Goal: Task Accomplishment & Management: Manage account settings

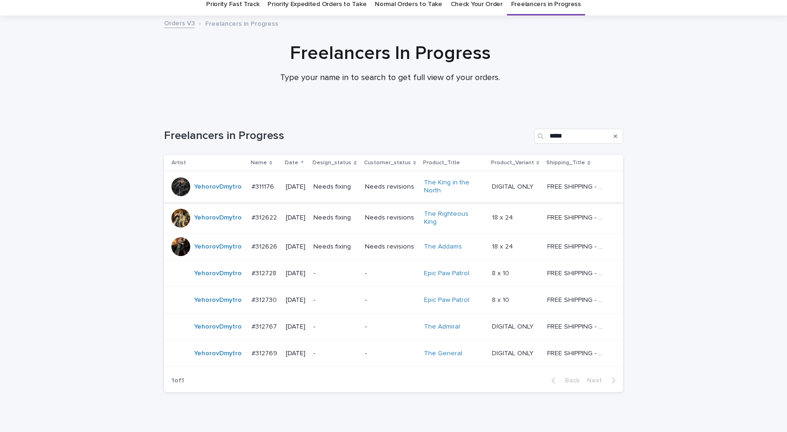
scroll to position [74, 0]
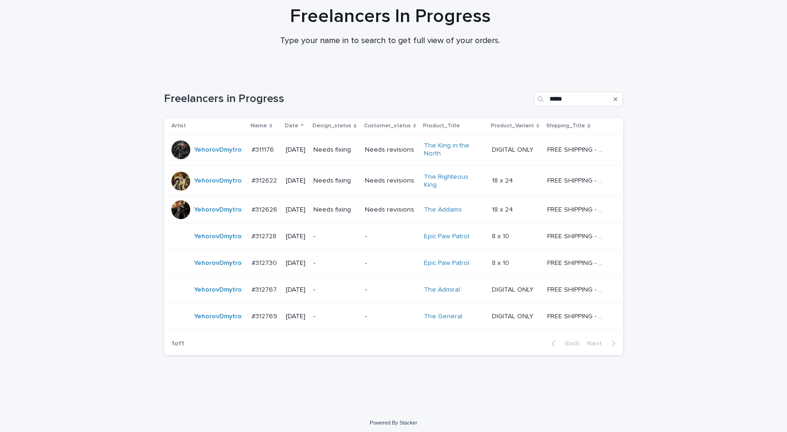
click at [218, 156] on div "YehorovDmytro" at bounding box center [218, 149] width 48 height 15
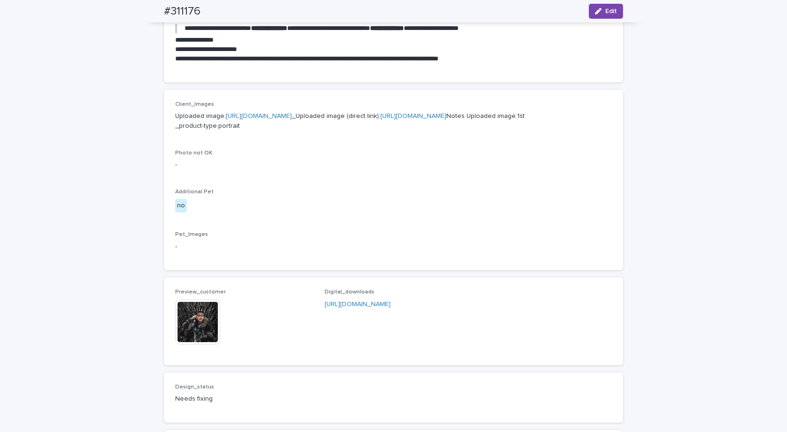
scroll to position [515, 0]
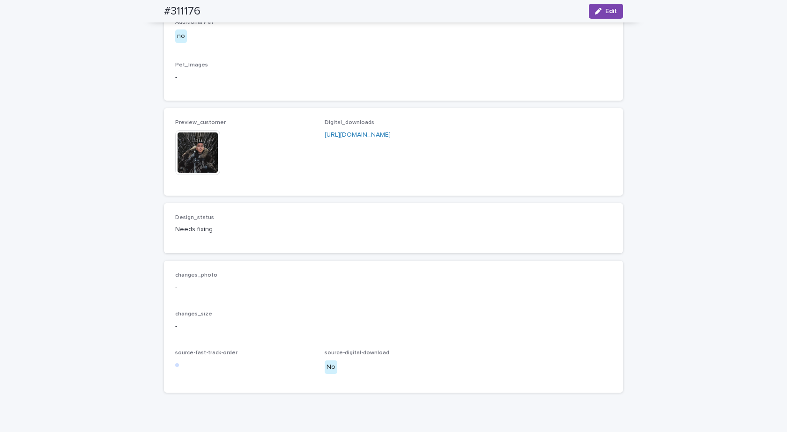
click at [212, 175] on img at bounding box center [197, 152] width 45 height 45
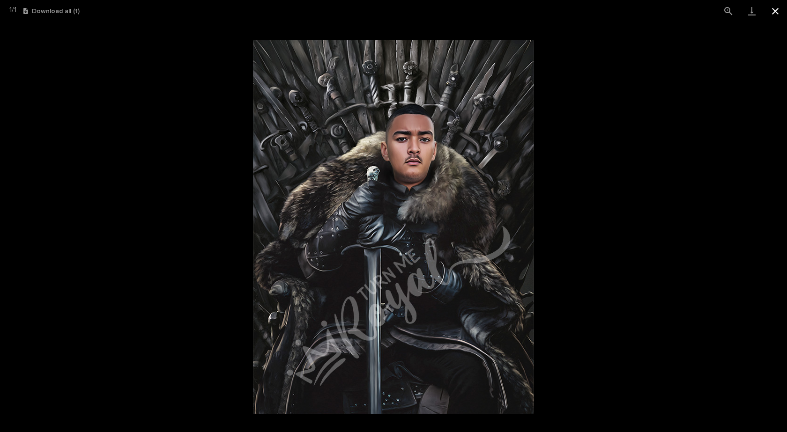
click at [774, 10] on button "Close gallery" at bounding box center [775, 11] width 23 height 22
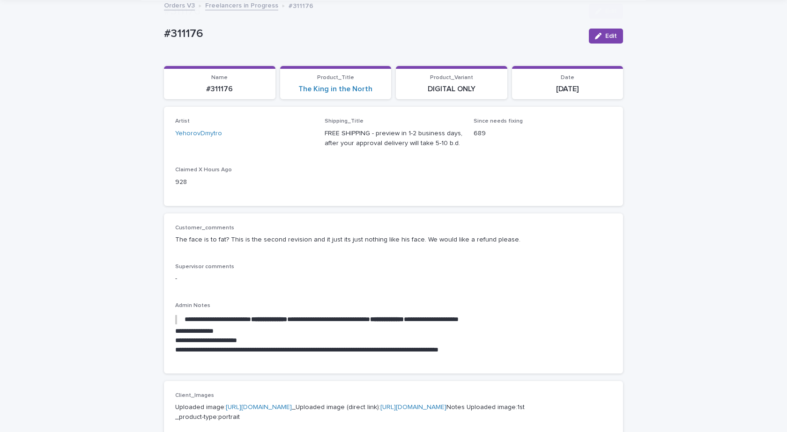
scroll to position [141, 0]
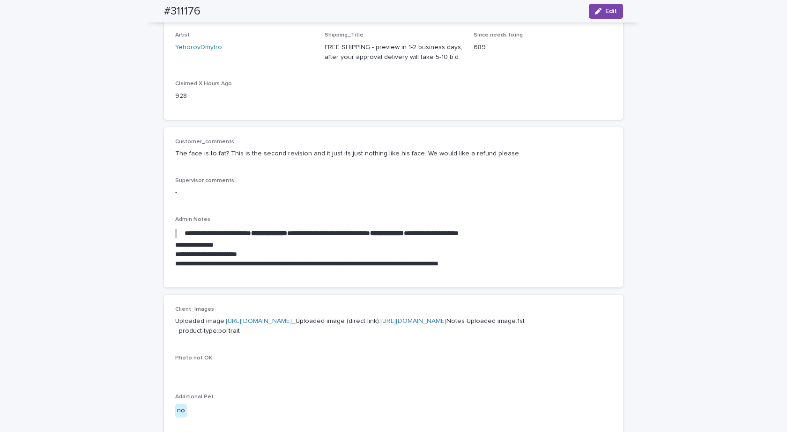
click at [80, 129] on div "**********" at bounding box center [393, 367] width 787 height 910
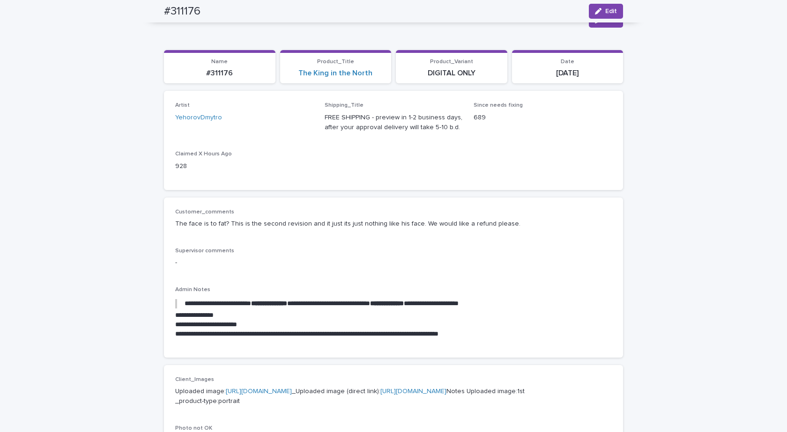
scroll to position [0, 0]
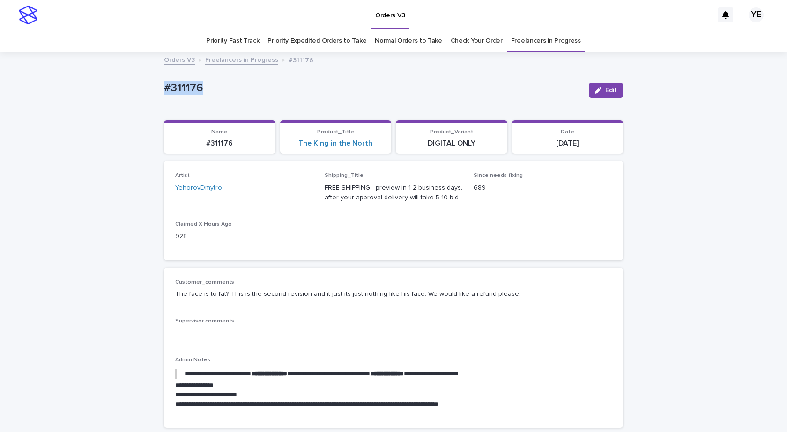
drag, startPoint x: 212, startPoint y: 84, endPoint x: 124, endPoint y: 88, distance: 88.1
copy p "#311176"
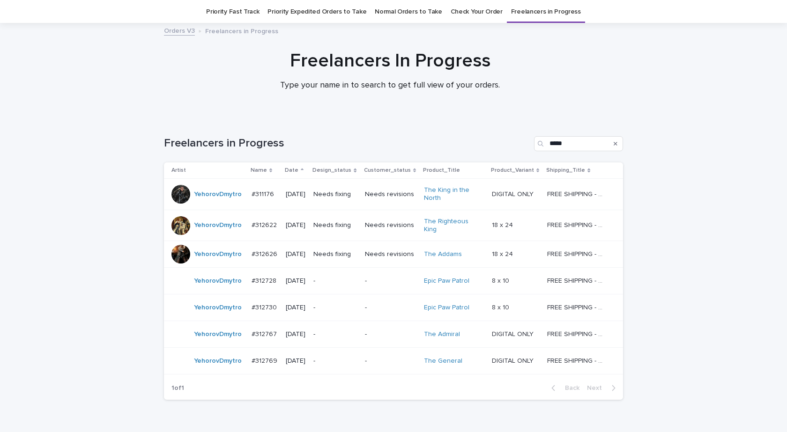
scroll to position [30, 0]
click at [195, 199] on div "YehorovDmytro" at bounding box center [218, 193] width 48 height 15
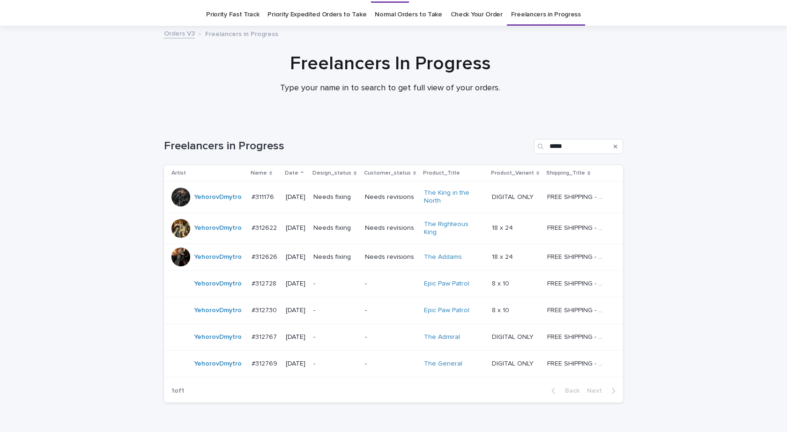
scroll to position [30, 0]
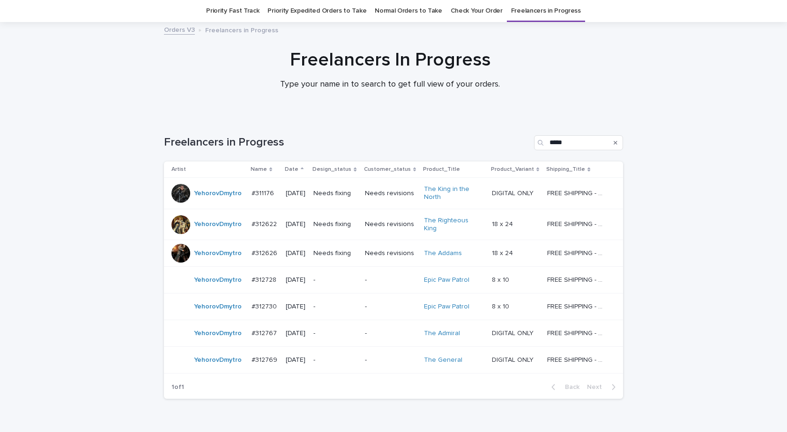
click at [229, 201] on div "YehorovDmytro" at bounding box center [218, 193] width 48 height 15
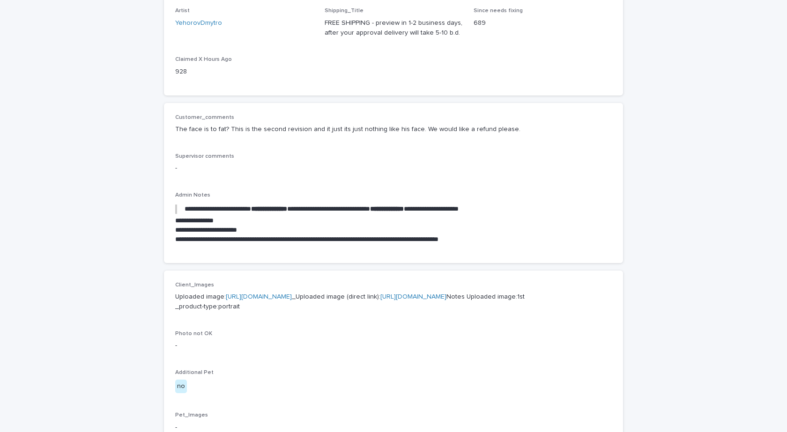
scroll to position [277, 0]
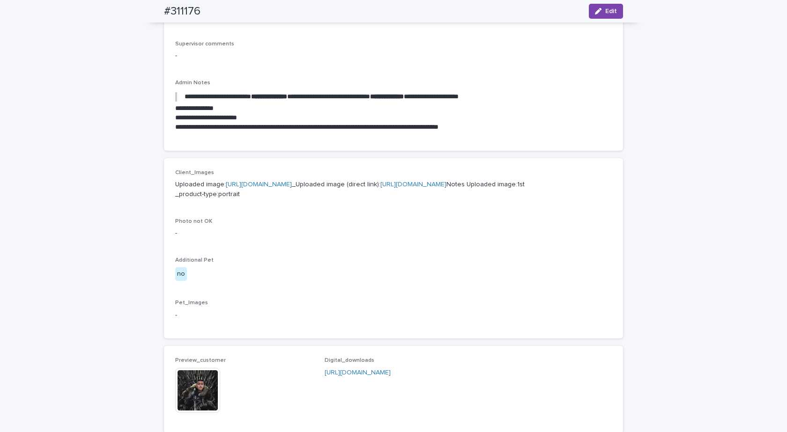
click at [267, 188] on p "Uploaded image: https://cdn.shopify.com-uploadkit.app/s/files/1/0033/4807/0511/…" at bounding box center [393, 190] width 437 height 20
click at [269, 185] on link "https://cdn.shopify.com-uploadkit.app/s/files/1/0033/4807/0511/files/download.h…" at bounding box center [259, 184] width 66 height 7
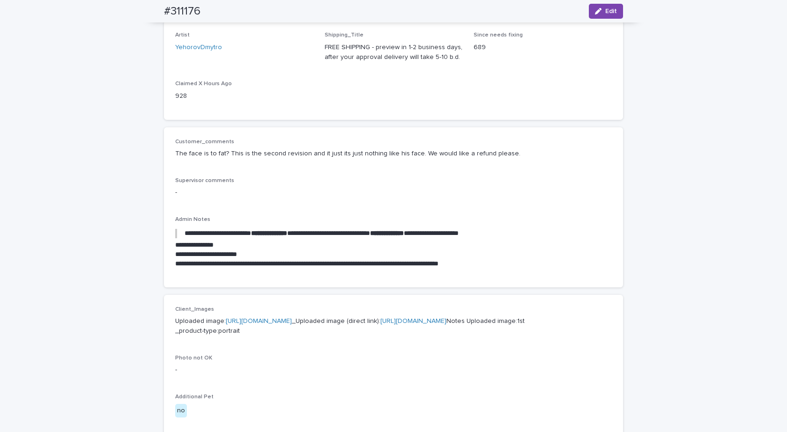
scroll to position [0, 0]
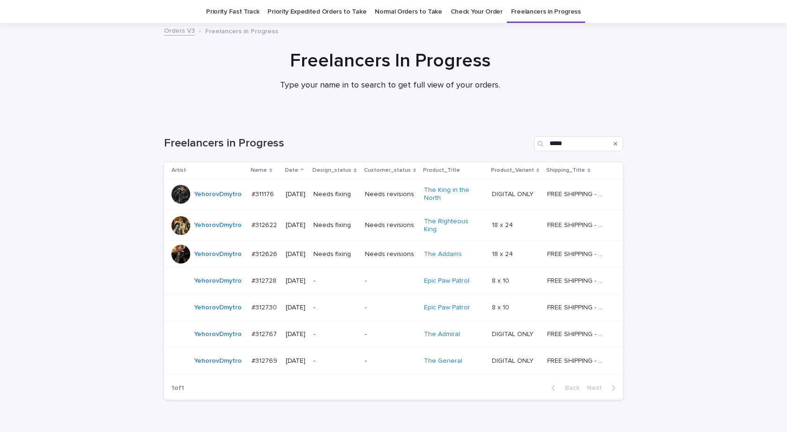
scroll to position [30, 0]
click at [206, 207] on td "YehorovDmytro" at bounding box center [206, 193] width 84 height 31
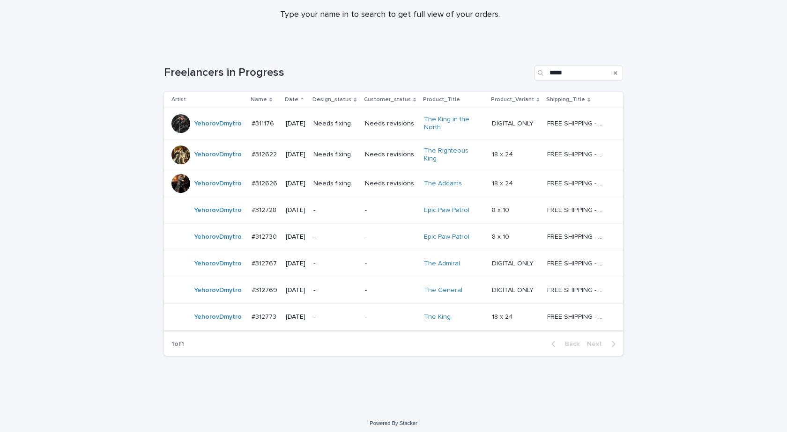
scroll to position [100, 0]
click at [213, 324] on td "YehorovDmytro" at bounding box center [206, 317] width 84 height 27
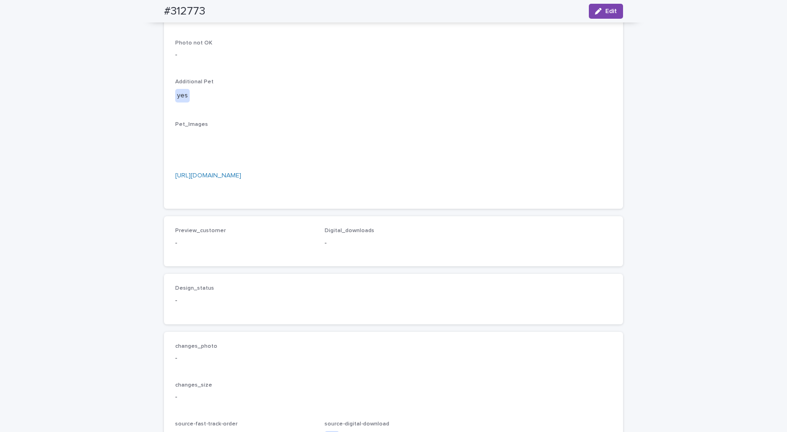
scroll to position [328, 0]
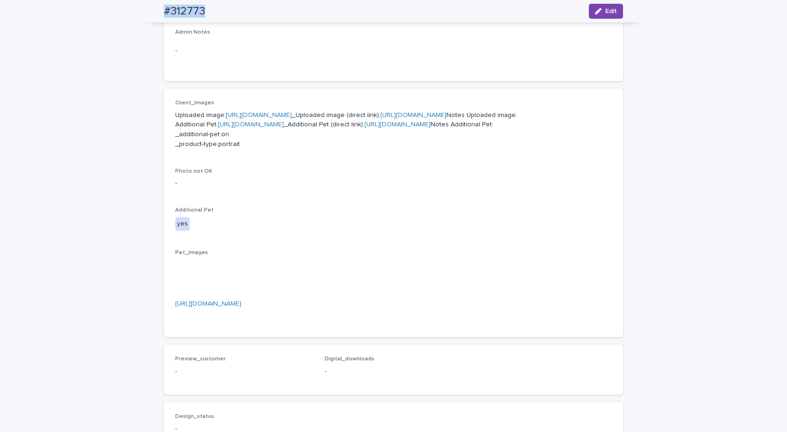
drag, startPoint x: 216, startPoint y: 14, endPoint x: 145, endPoint y: 15, distance: 70.7
click at [145, 15] on div "#312773 Edit" at bounding box center [393, 11] width 504 height 22
copy h2 "#312773"
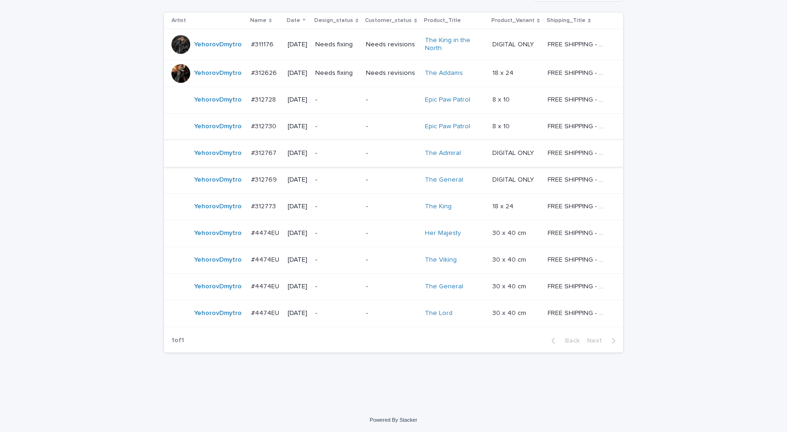
scroll to position [180, 0]
click at [201, 241] on div "YehorovDmytro" at bounding box center [207, 232] width 72 height 19
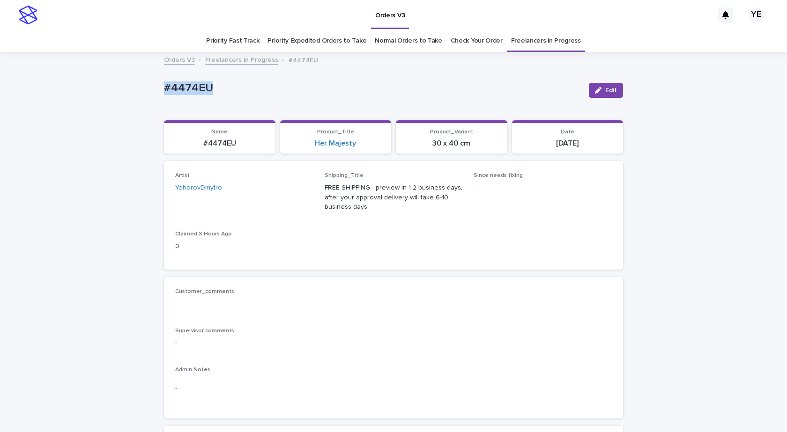
drag, startPoint x: 220, startPoint y: 88, endPoint x: 95, endPoint y: 91, distance: 125.6
copy p "#4474EU"
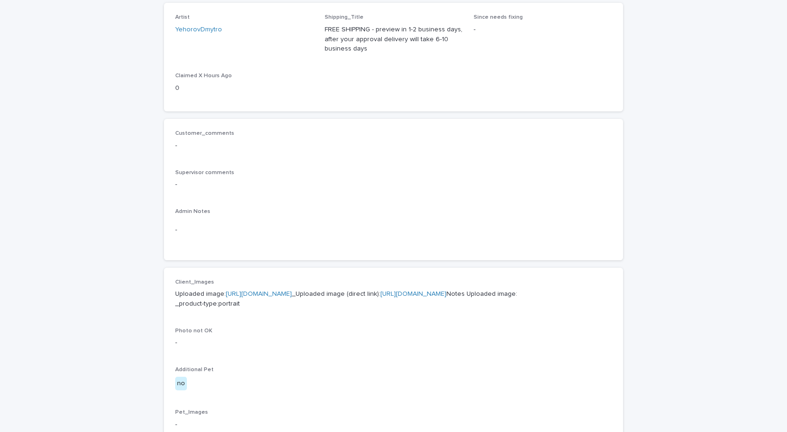
scroll to position [328, 0]
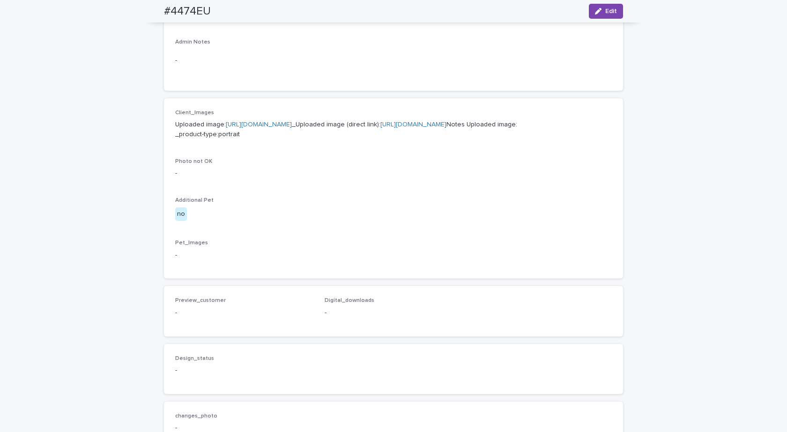
click at [292, 123] on link "https://cdn.shopify.com-uploadkit.app/s/files/1/0033/4807/0511/files/download.h…" at bounding box center [259, 124] width 66 height 7
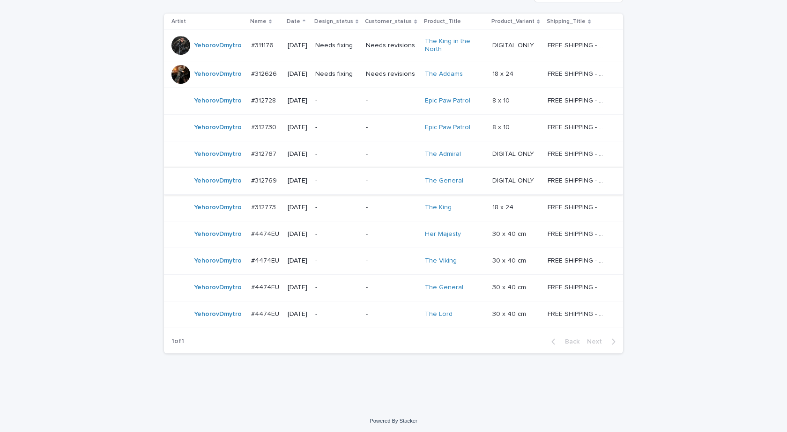
scroll to position [180, 0]
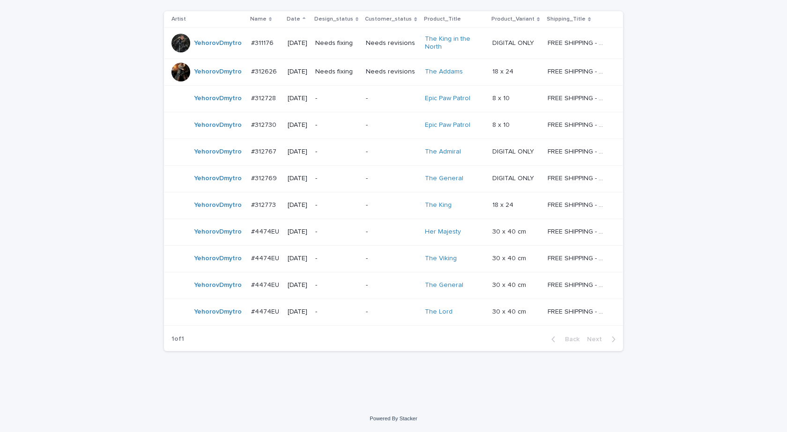
click at [208, 269] on td "YehorovDmytro" at bounding box center [205, 258] width 83 height 27
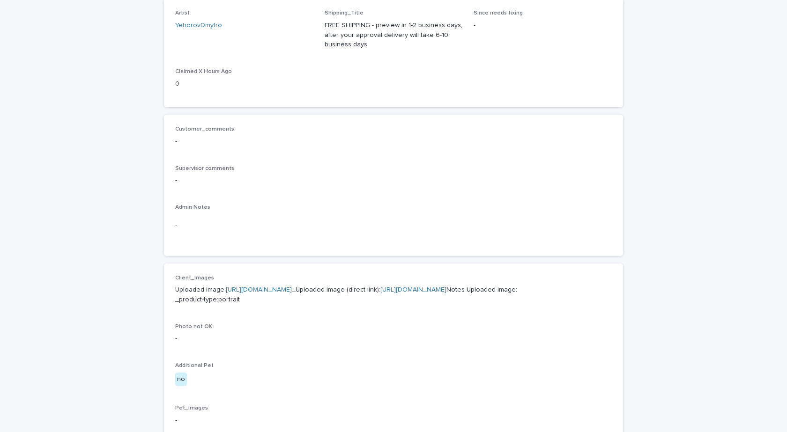
scroll to position [328, 0]
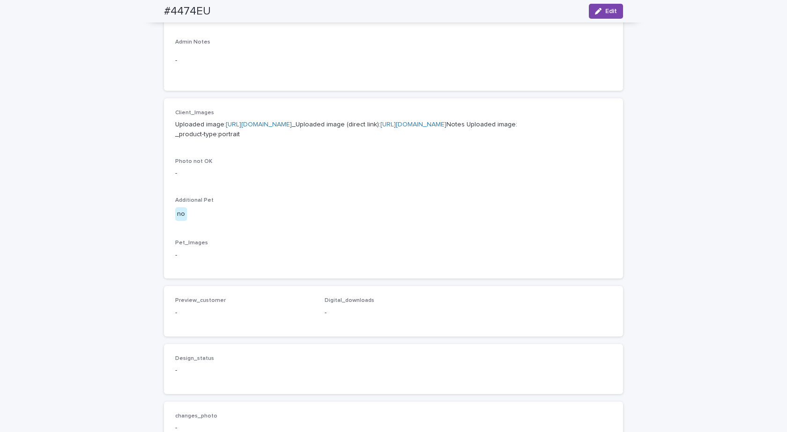
click at [281, 126] on link "https://cdn.shopify.com-uploadkit.app/s/files/1/0033/4807/0511/files/download.h…" at bounding box center [259, 124] width 66 height 7
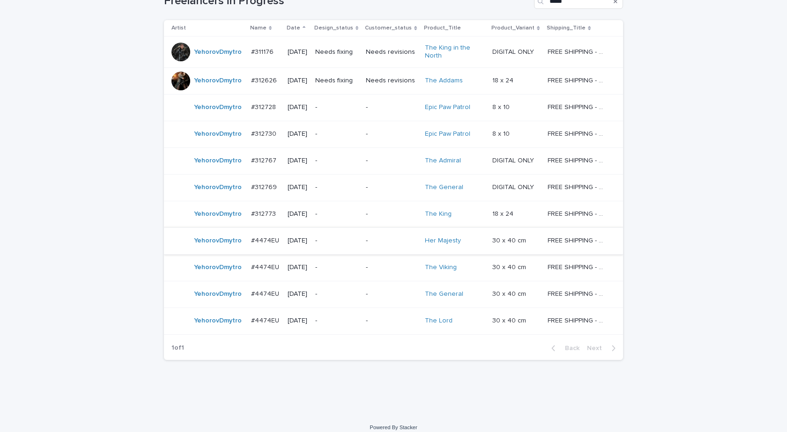
scroll to position [180, 0]
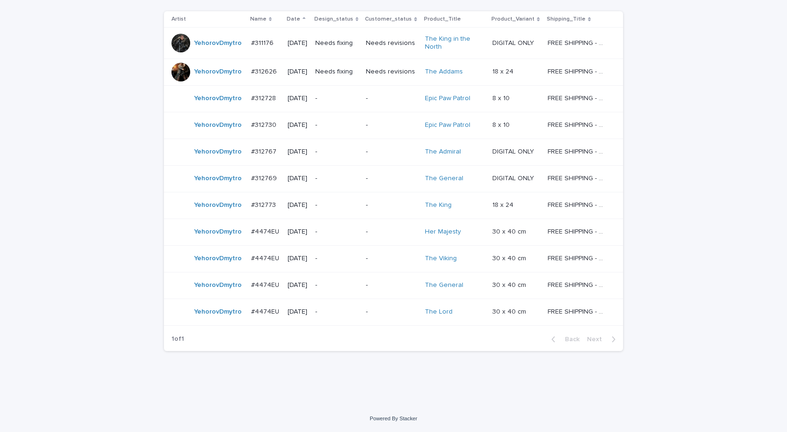
click at [213, 298] on td "YehorovDmytro" at bounding box center [205, 285] width 83 height 27
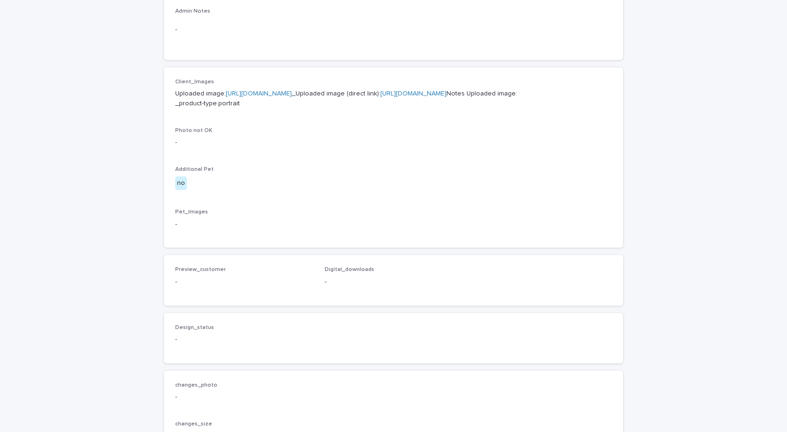
scroll to position [375, 0]
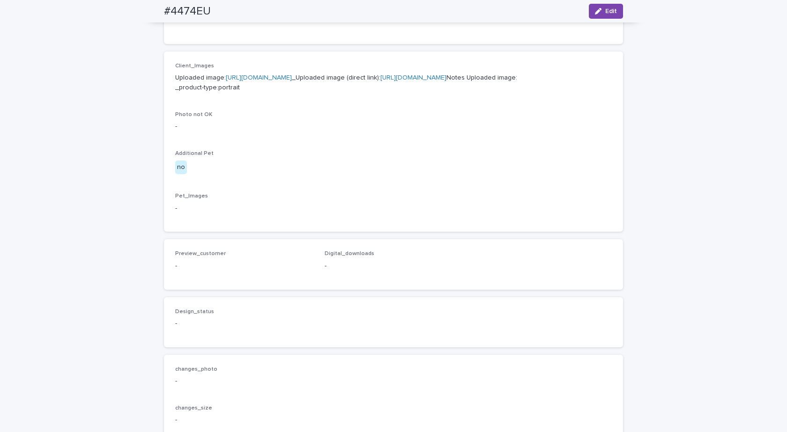
click at [292, 75] on link "https://cdn.shopify.com-uploadkit.app/s/files/1/0033/4807/0511/files/download.h…" at bounding box center [259, 77] width 66 height 7
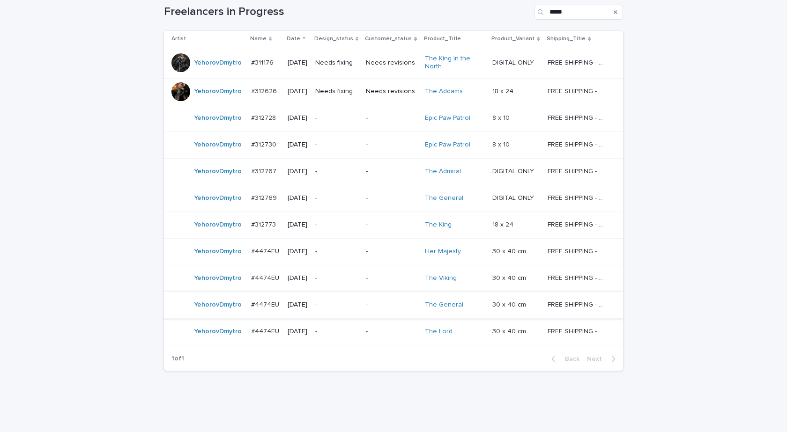
scroll to position [180, 0]
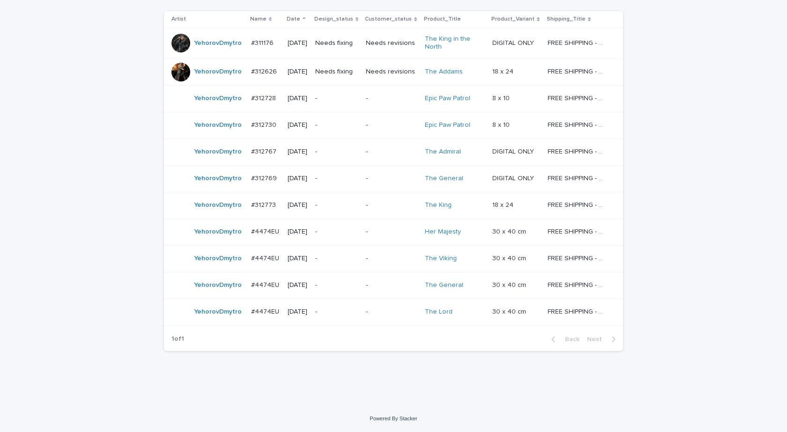
click at [208, 320] on div "YehorovDmytro" at bounding box center [207, 312] width 72 height 19
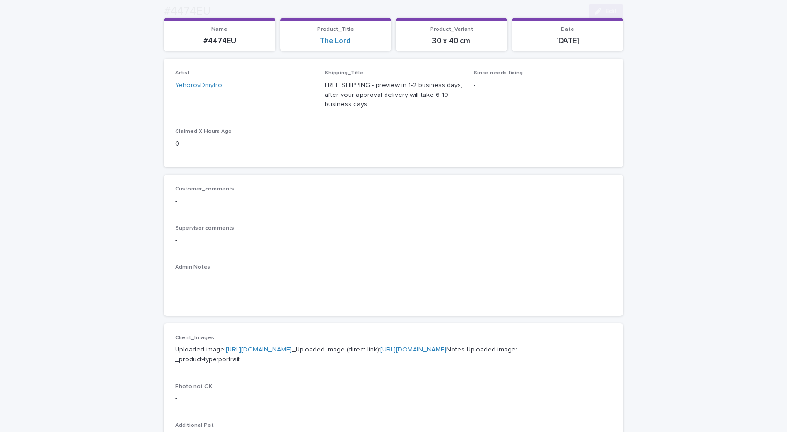
scroll to position [234, 0]
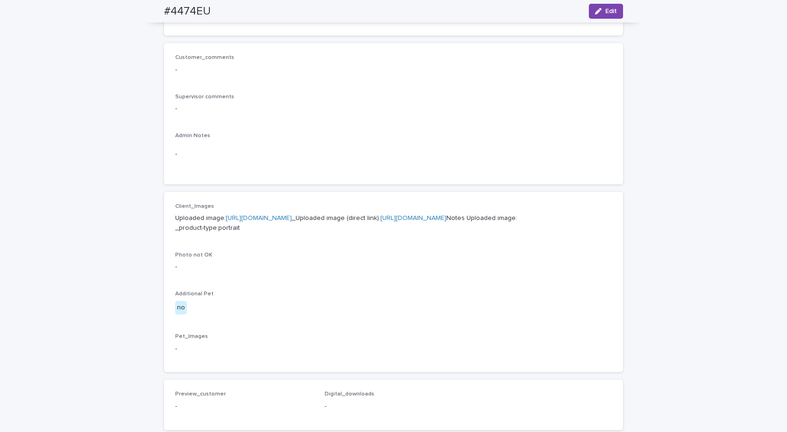
click at [292, 217] on link "https://cdn.shopify.com-uploadkit.app/s/files/1/0033/4807/0511/files/download.h…" at bounding box center [259, 218] width 66 height 7
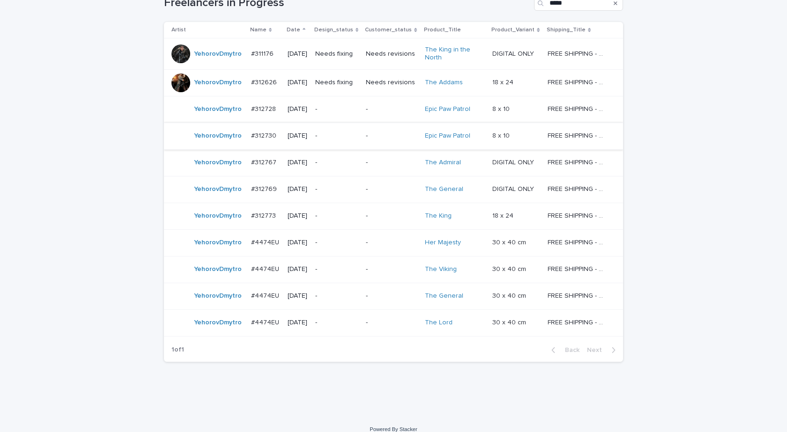
scroll to position [180, 0]
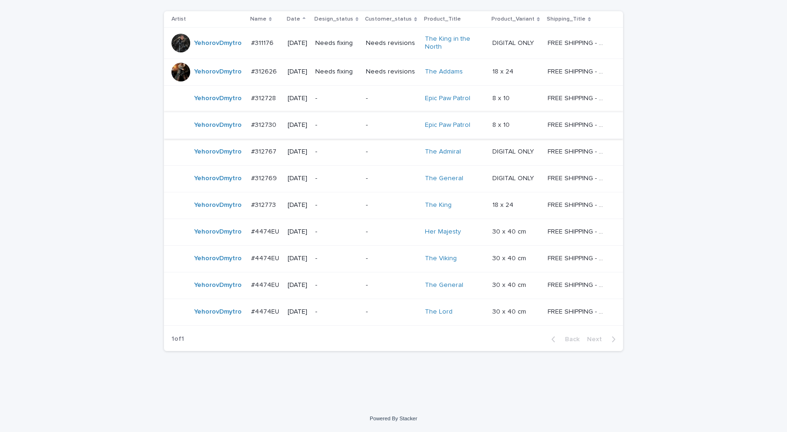
click at [202, 242] on td "YehorovDmytro" at bounding box center [205, 232] width 83 height 27
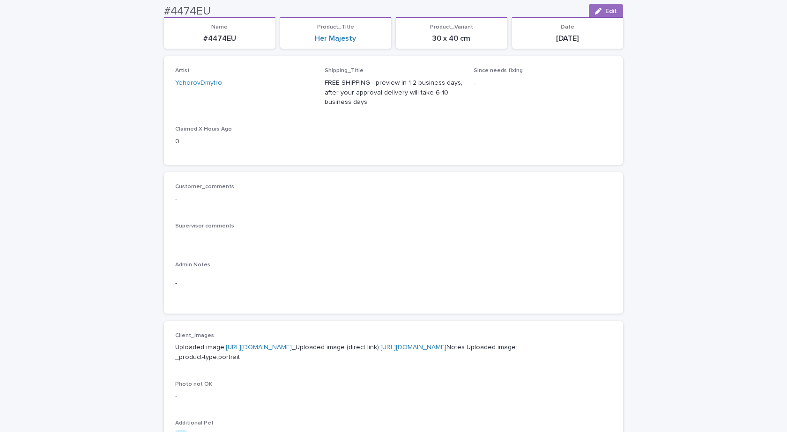
scroll to position [30, 0]
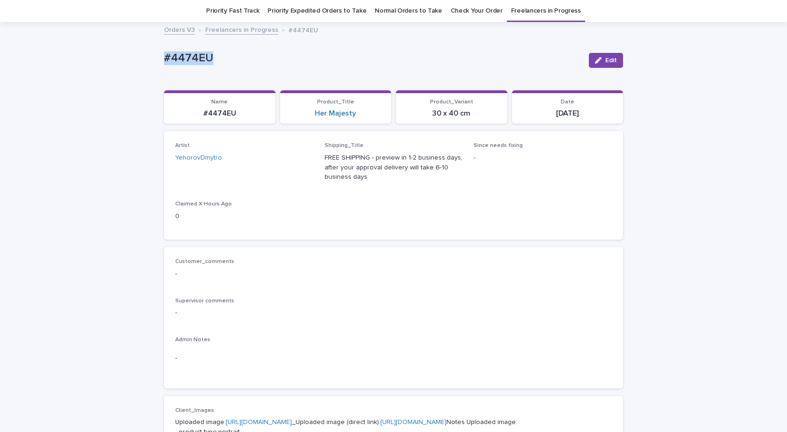
drag, startPoint x: 208, startPoint y: 54, endPoint x: 129, endPoint y: 67, distance: 79.8
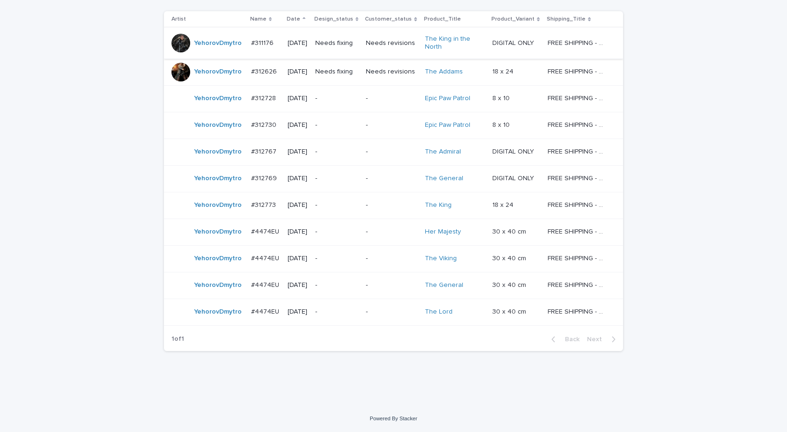
scroll to position [127, 0]
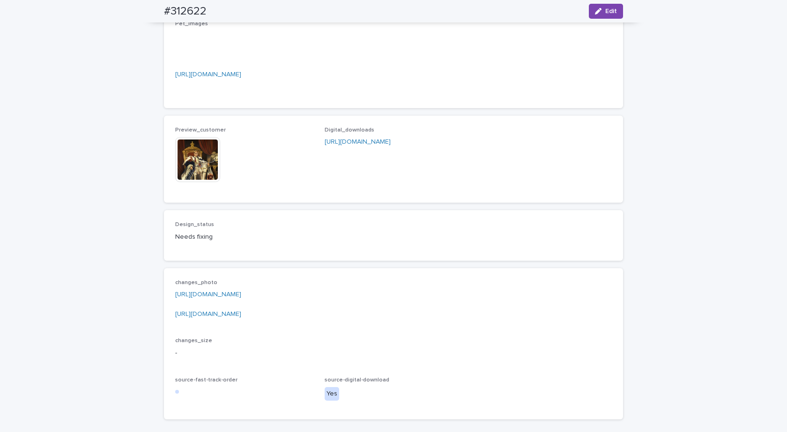
scroll to position [737, 0]
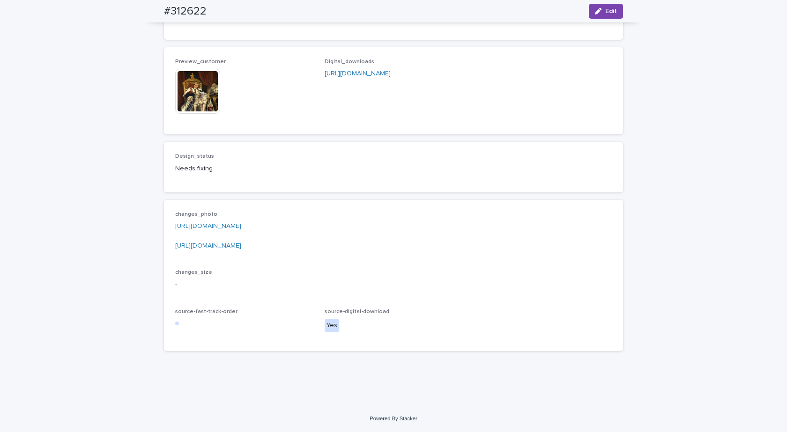
click at [241, 228] on link "https://drive.google.com/file/d/15O-UH1D65UNSMl0w1avP0oCvLiWJX985/view?usp=shar…" at bounding box center [208, 226] width 66 height 7
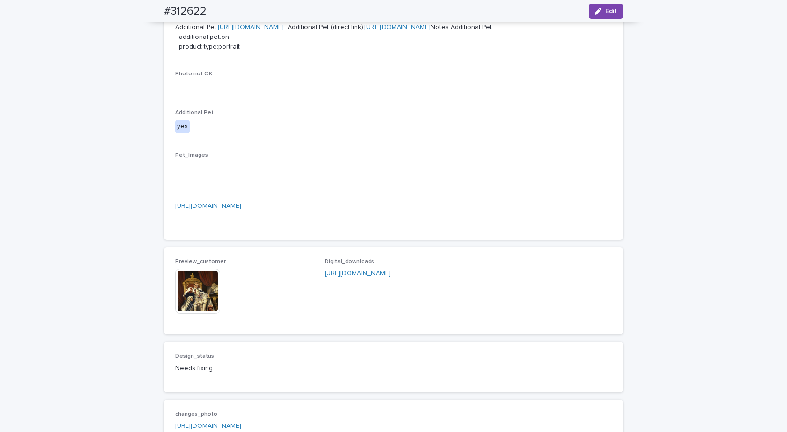
scroll to position [269, 0]
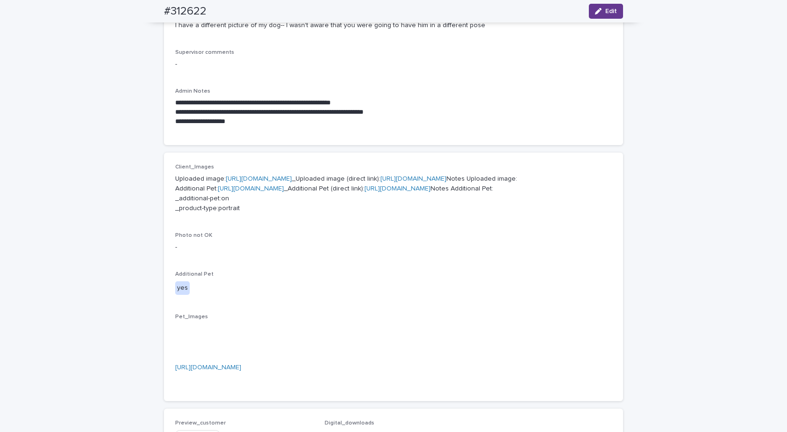
click at [610, 7] on button "Edit" at bounding box center [606, 11] width 34 height 15
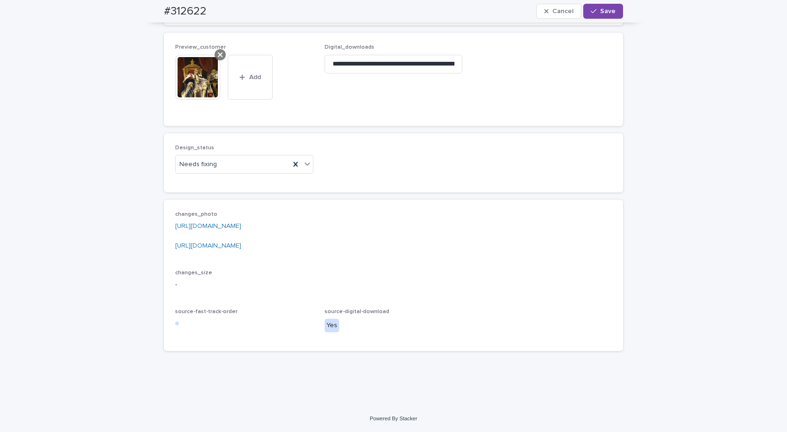
click at [218, 54] on icon at bounding box center [220, 54] width 5 height 5
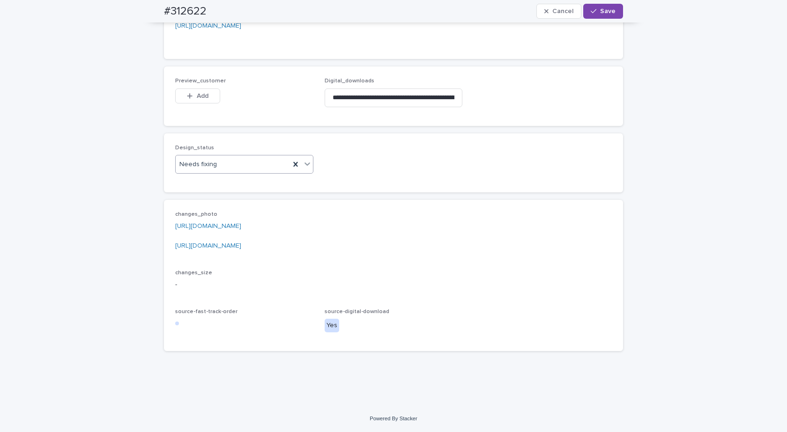
scroll to position [728, 0]
click at [223, 165] on div "Needs fixing" at bounding box center [233, 164] width 114 height 15
click at [191, 184] on div "Uploaded" at bounding box center [240, 182] width 137 height 16
click at [193, 102] on button "Add" at bounding box center [197, 96] width 45 height 15
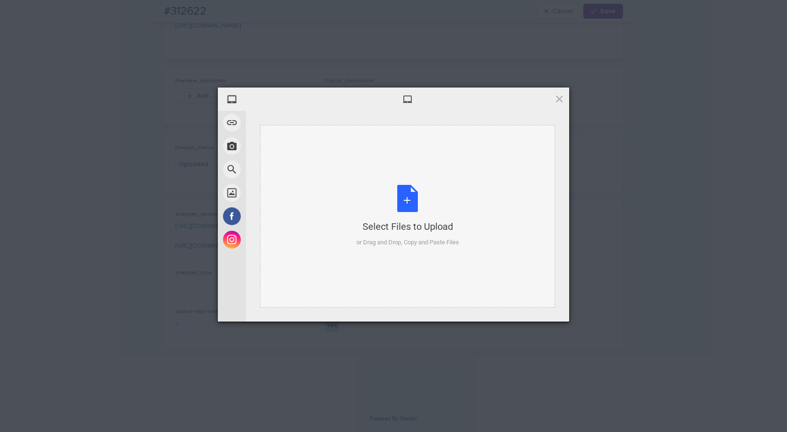
click at [439, 192] on div "Select Files to Upload or Drag and Drop, Copy and Paste Files" at bounding box center [408, 216] width 103 height 62
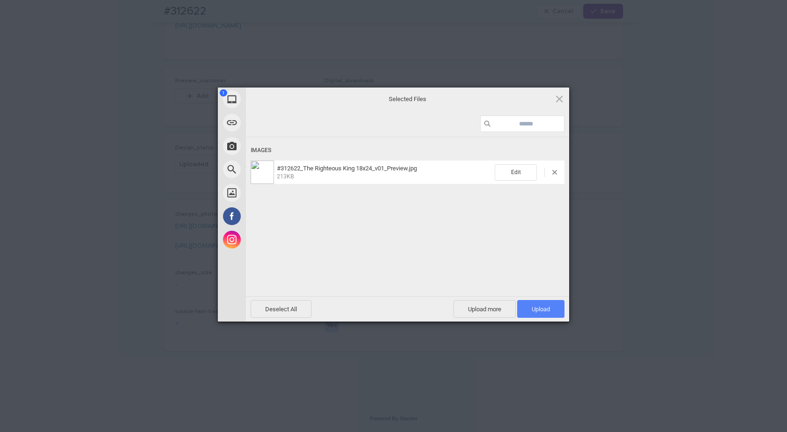
click at [532, 310] on span "Upload 1" at bounding box center [541, 309] width 18 height 7
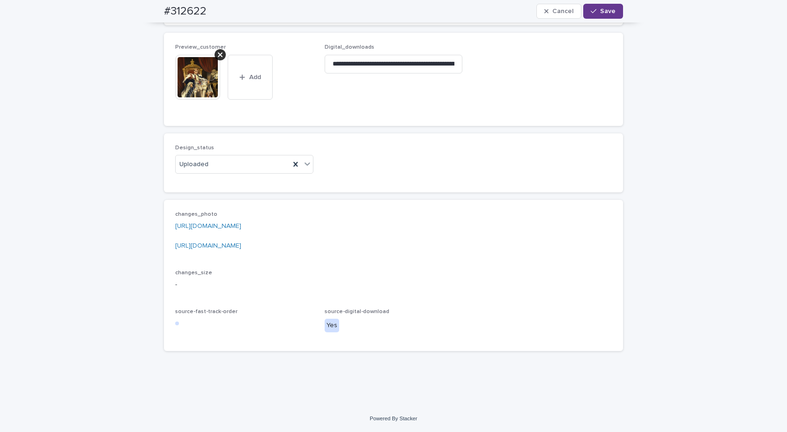
click at [600, 9] on span "Save" at bounding box center [607, 11] width 15 height 7
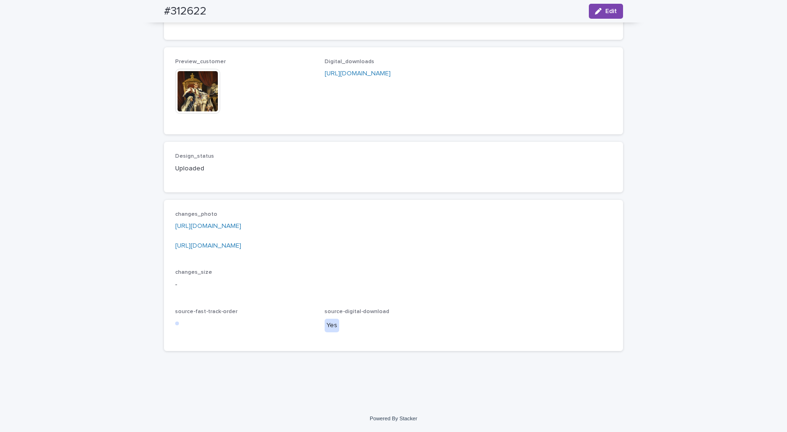
click at [196, 105] on img at bounding box center [197, 91] width 45 height 45
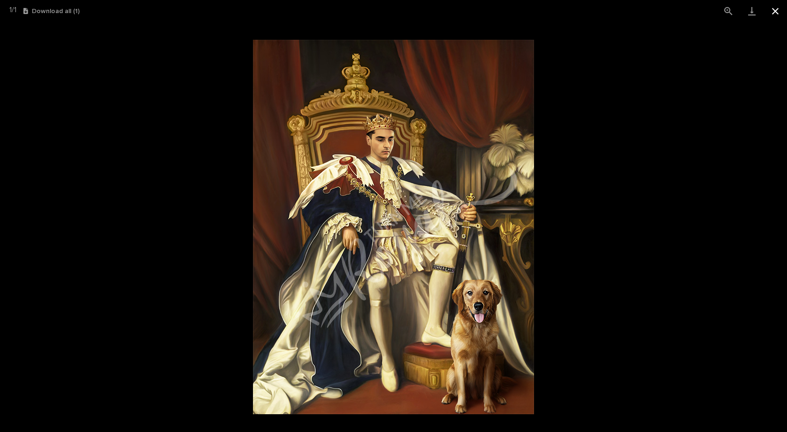
click at [777, 11] on button "Close gallery" at bounding box center [775, 11] width 23 height 22
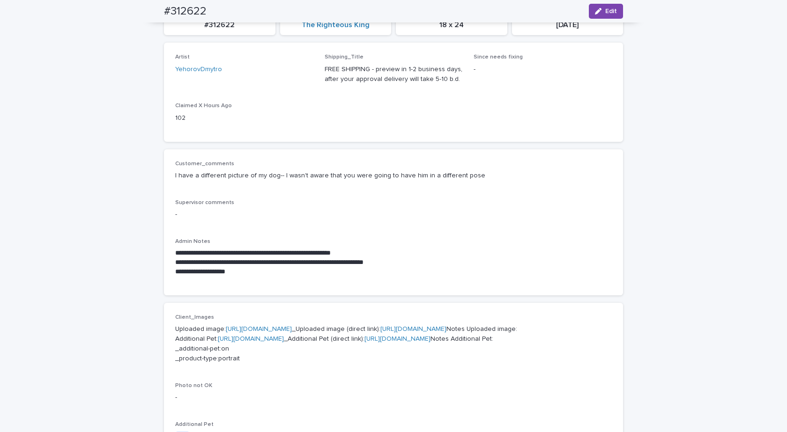
scroll to position [0, 0]
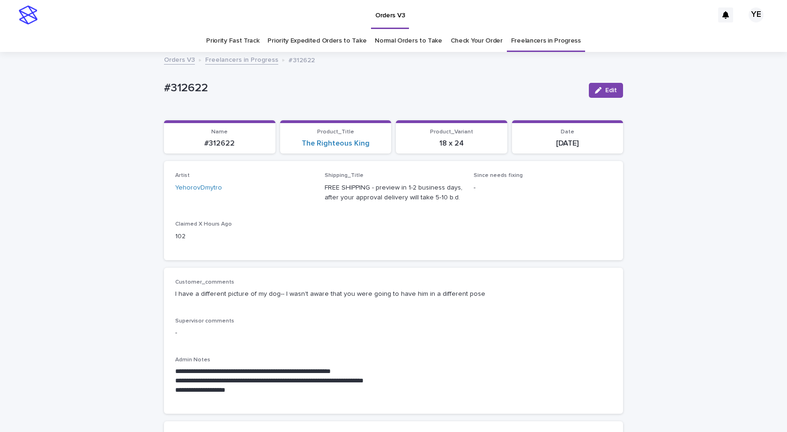
click at [229, 60] on link "Freelancers in Progress" at bounding box center [241, 59] width 73 height 11
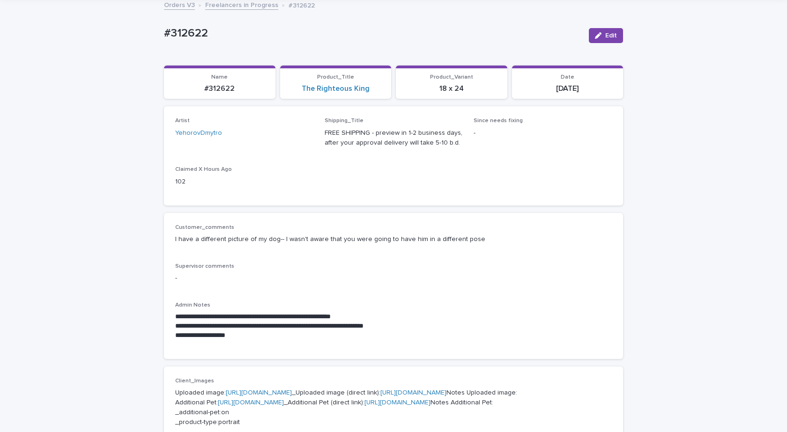
scroll to position [77, 0]
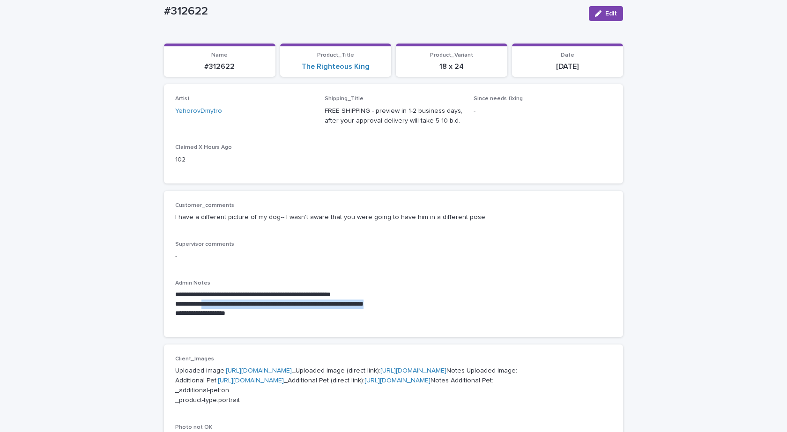
drag, startPoint x: 419, startPoint y: 303, endPoint x: 207, endPoint y: 305, distance: 212.2
click at [207, 305] on p "**********" at bounding box center [393, 304] width 437 height 9
copy p "**********"
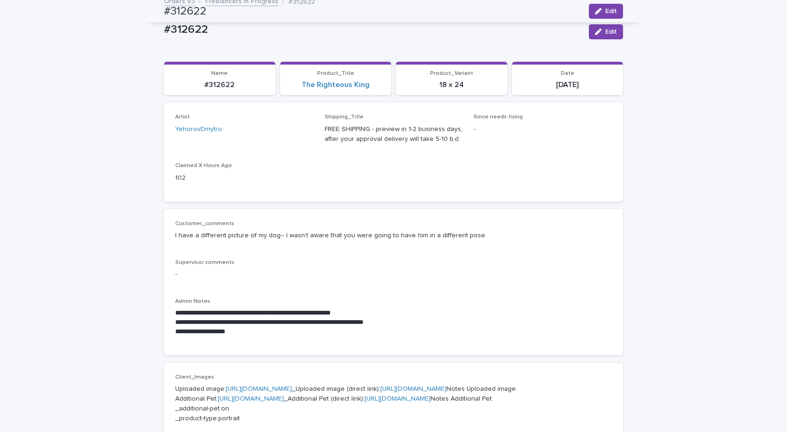
scroll to position [0, 0]
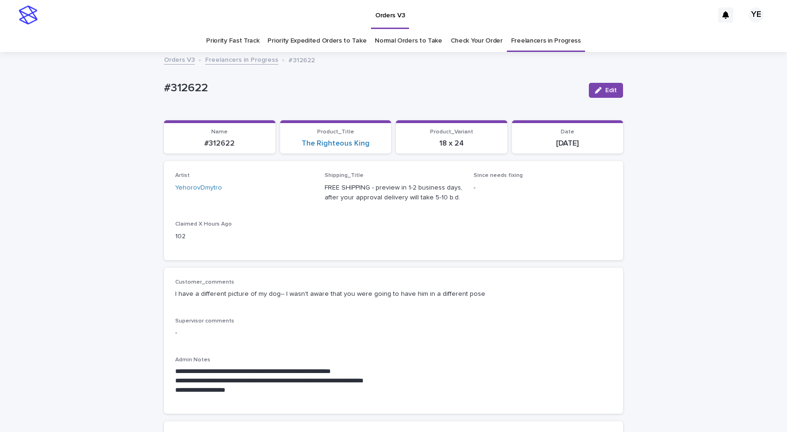
click at [255, 61] on link "Freelancers in Progress" at bounding box center [241, 59] width 73 height 11
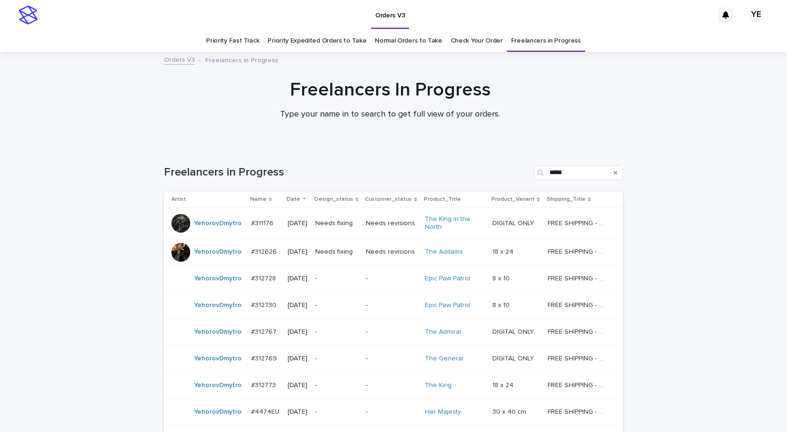
scroll to position [30, 0]
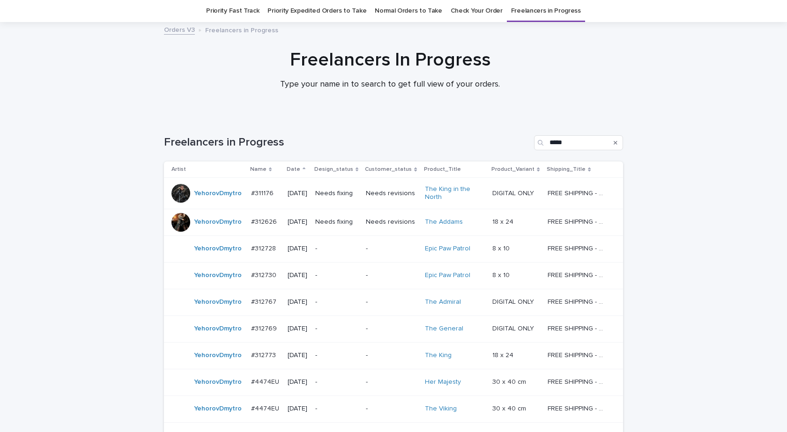
click at [205, 229] on div "YehorovDmytro" at bounding box center [218, 222] width 48 height 15
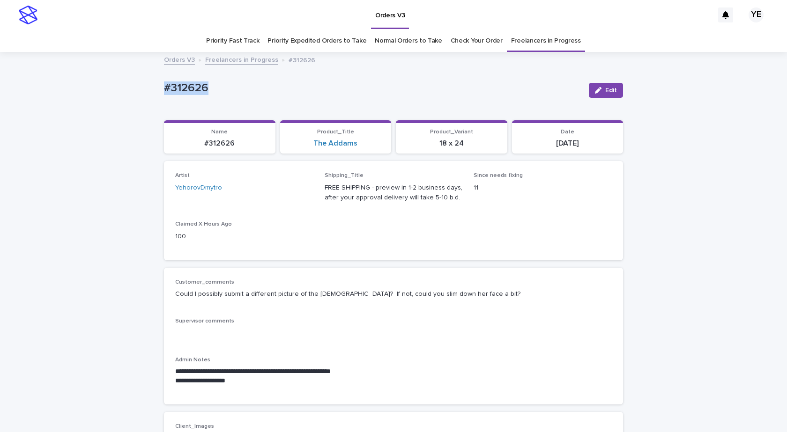
drag, startPoint x: 217, startPoint y: 91, endPoint x: 89, endPoint y: 120, distance: 131.2
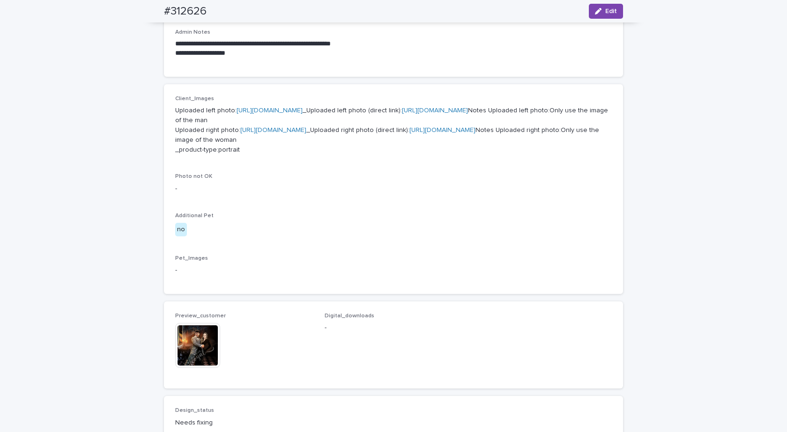
scroll to position [141, 0]
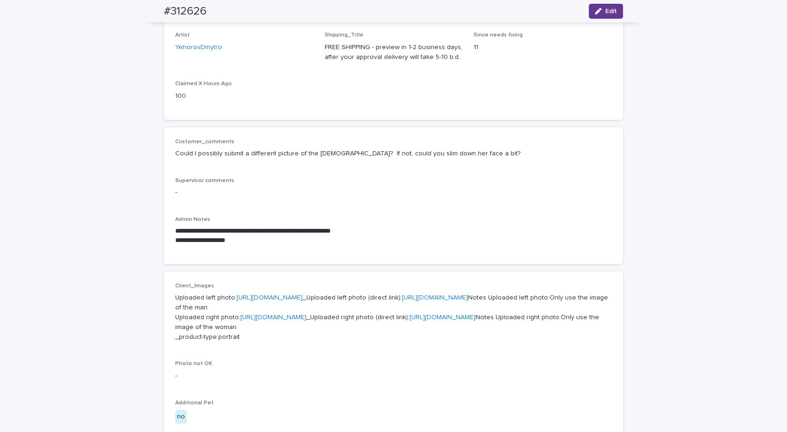
click at [605, 9] on span "Edit" at bounding box center [611, 11] width 12 height 7
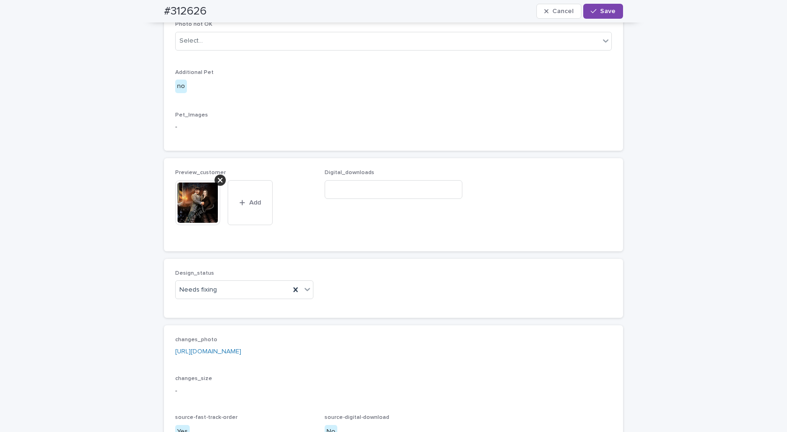
scroll to position [684, 0]
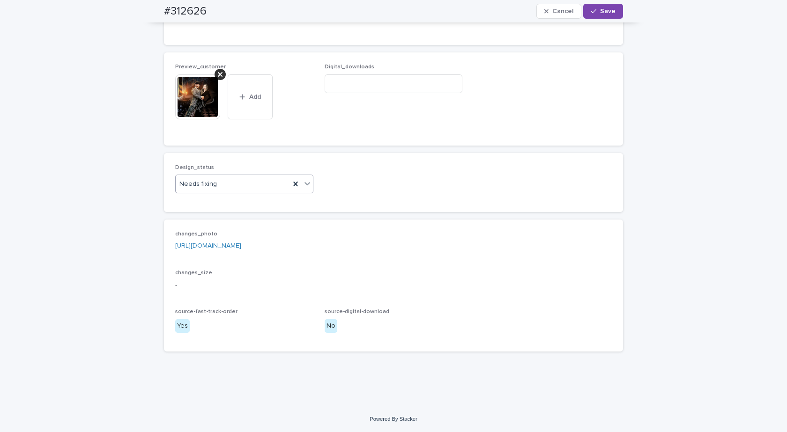
click at [268, 183] on div "Needs fixing" at bounding box center [233, 184] width 114 height 15
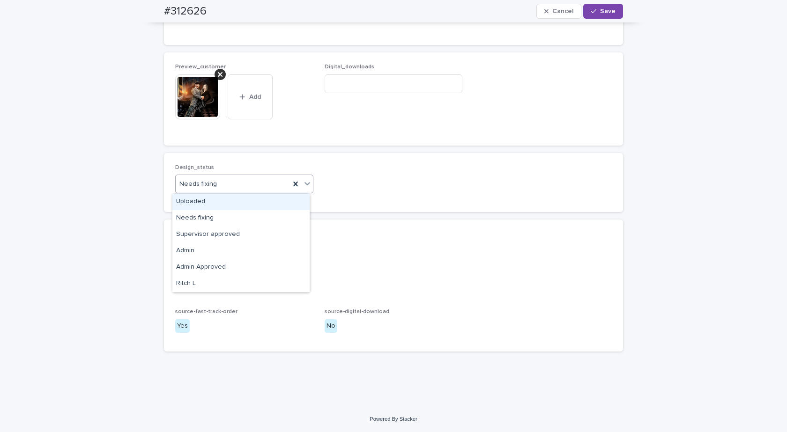
click at [195, 200] on div "Uploaded" at bounding box center [240, 202] width 137 height 16
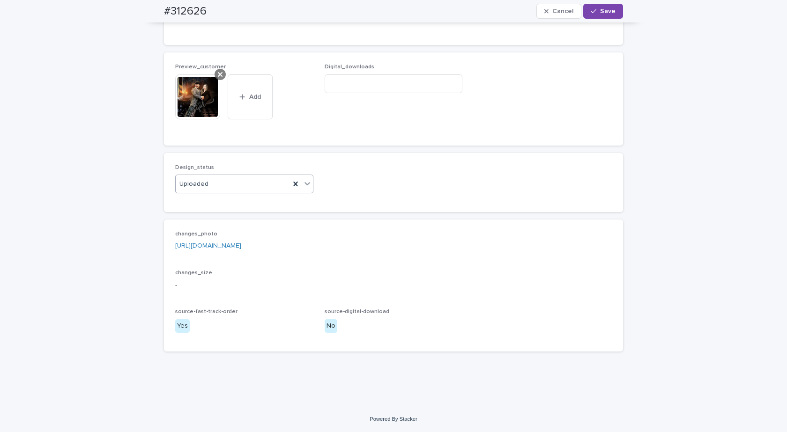
click at [218, 71] on icon at bounding box center [220, 74] width 5 height 7
click at [194, 109] on button "Add" at bounding box center [197, 115] width 45 height 15
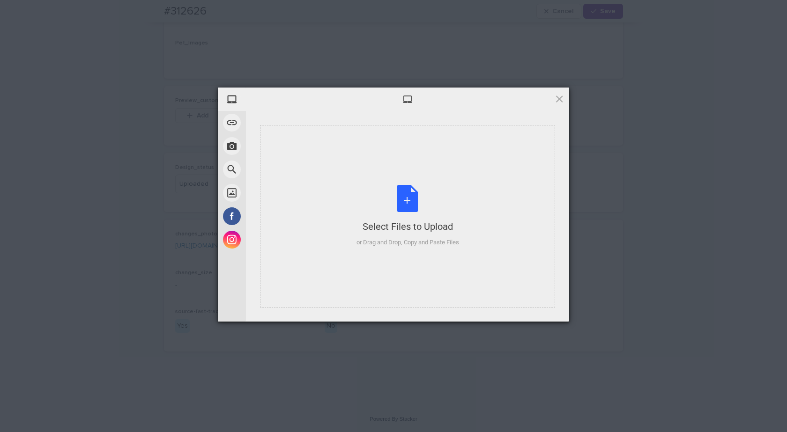
click at [427, 186] on div "Select Files to Upload or Drag and Drop, Copy and Paste Files" at bounding box center [408, 216] width 103 height 62
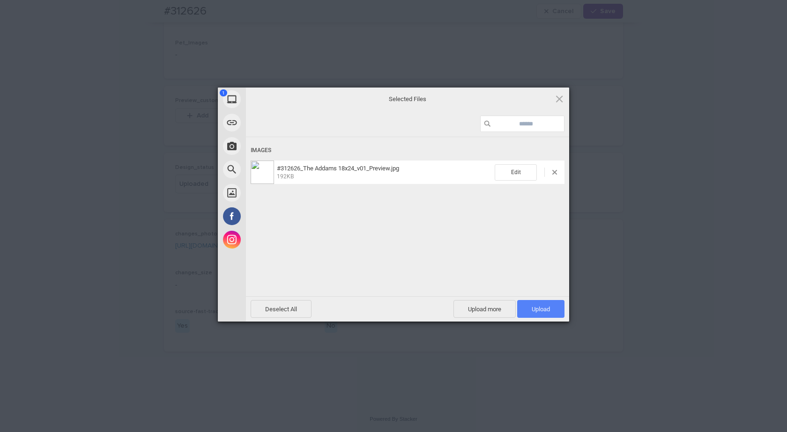
click at [532, 306] on span "Upload 1" at bounding box center [541, 309] width 18 height 7
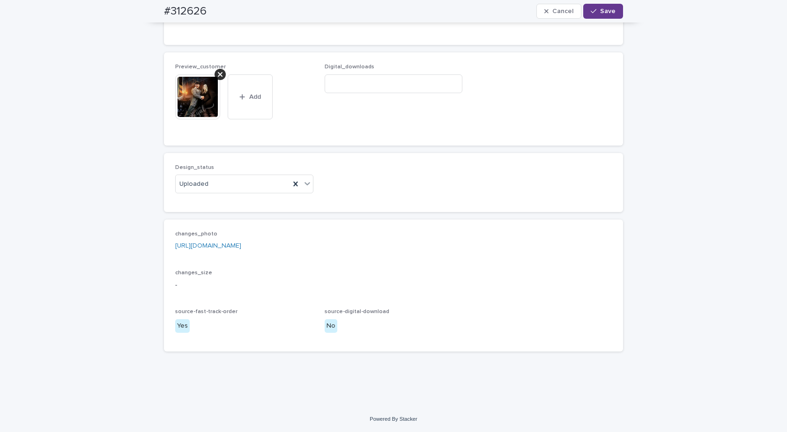
click at [604, 10] on span "Save" at bounding box center [607, 11] width 15 height 7
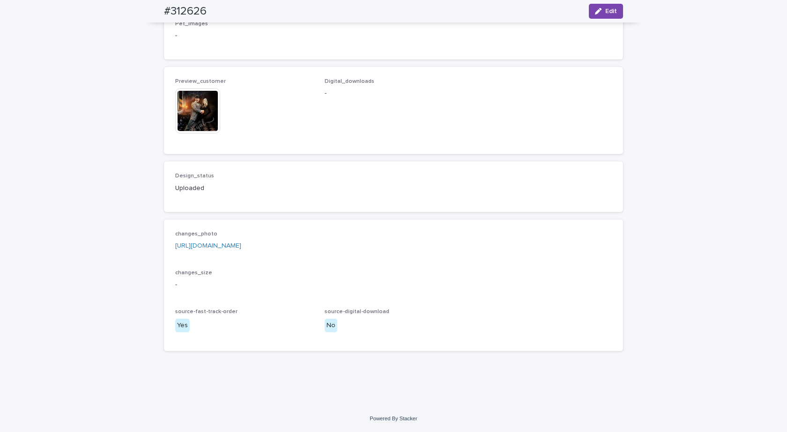
click at [195, 128] on img at bounding box center [197, 111] width 45 height 45
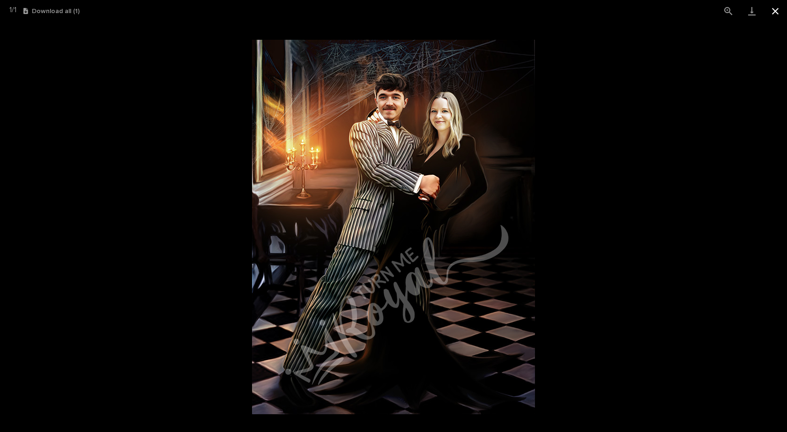
click at [775, 11] on button "Close gallery" at bounding box center [775, 11] width 23 height 22
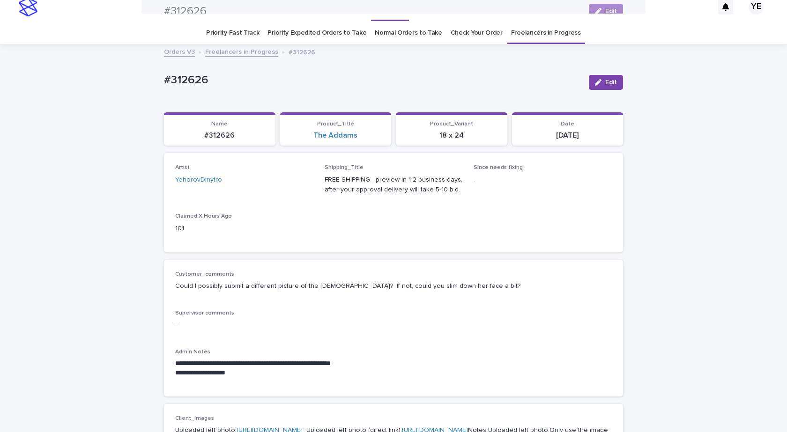
scroll to position [0, 0]
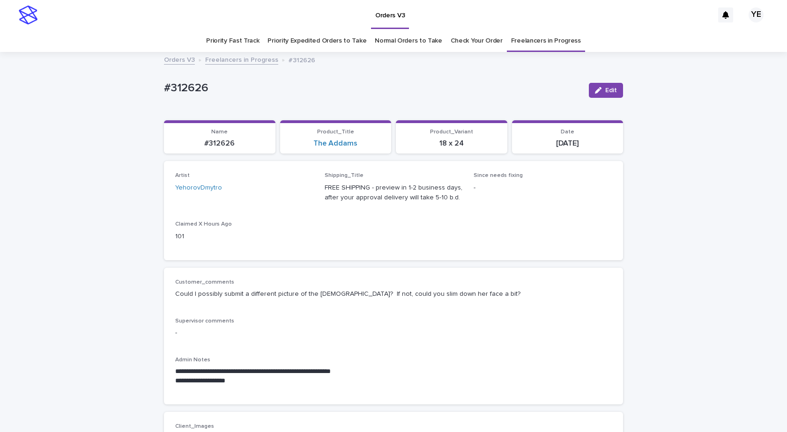
click at [252, 60] on link "Freelancers in Progress" at bounding box center [241, 59] width 73 height 11
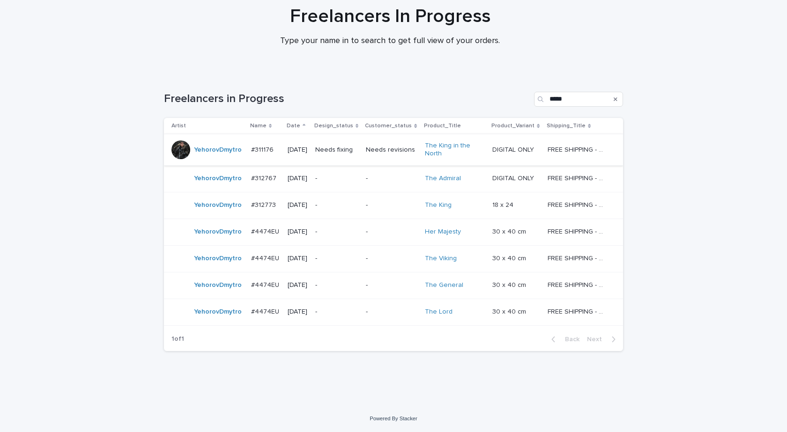
scroll to position [74, 0]
click at [194, 155] on div "YehorovDmytro" at bounding box center [218, 149] width 48 height 15
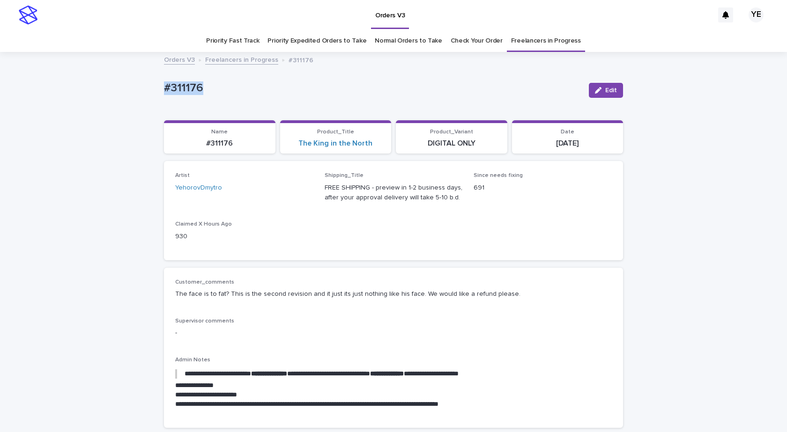
drag, startPoint x: 156, startPoint y: 80, endPoint x: 113, endPoint y: 79, distance: 43.1
copy p "#311176"
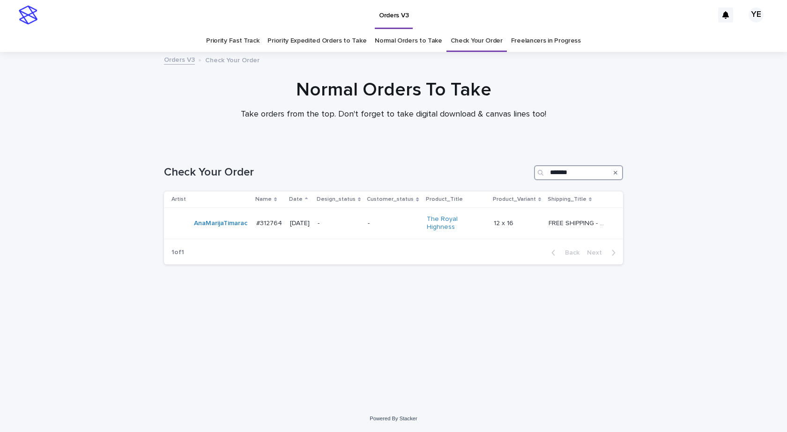
drag, startPoint x: 576, startPoint y: 174, endPoint x: 508, endPoint y: 170, distance: 68.5
click at [508, 170] on div "Check Your Order *******" at bounding box center [393, 172] width 459 height 15
paste input "*"
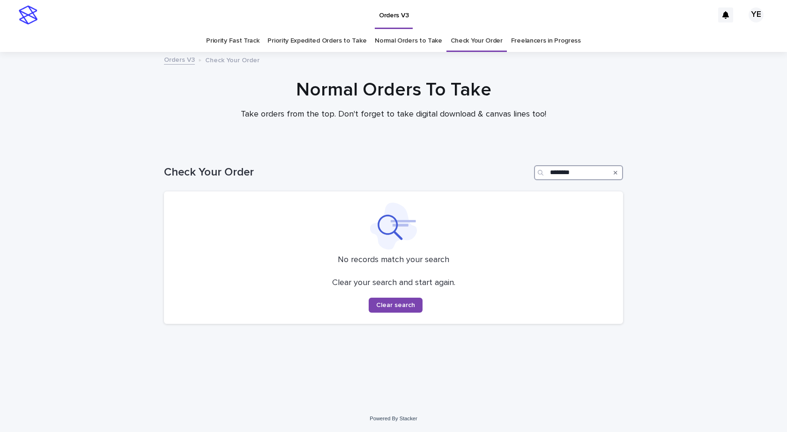
click at [552, 172] on input "********" at bounding box center [578, 172] width 89 height 15
drag, startPoint x: 587, startPoint y: 171, endPoint x: 526, endPoint y: 169, distance: 61.4
click at [526, 169] on div "Check Your Order *******" at bounding box center [393, 172] width 459 height 15
click at [554, 170] on input "*******" at bounding box center [578, 172] width 89 height 15
click at [549, 171] on div "Search" at bounding box center [541, 172] width 15 height 15
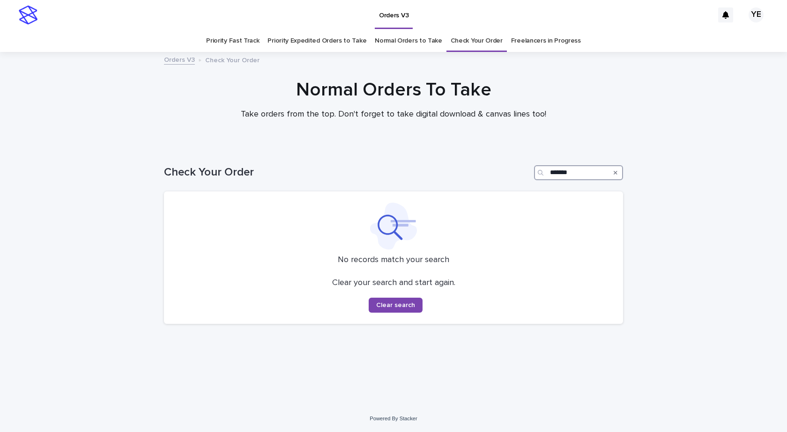
click at [551, 170] on input "*******" at bounding box center [578, 172] width 89 height 15
drag, startPoint x: 573, startPoint y: 172, endPoint x: 568, endPoint y: 177, distance: 7.0
click at [568, 177] on input "*******" at bounding box center [578, 172] width 89 height 15
type input "*******"
click at [406, 38] on link "Normal Orders to Take" at bounding box center [408, 41] width 67 height 22
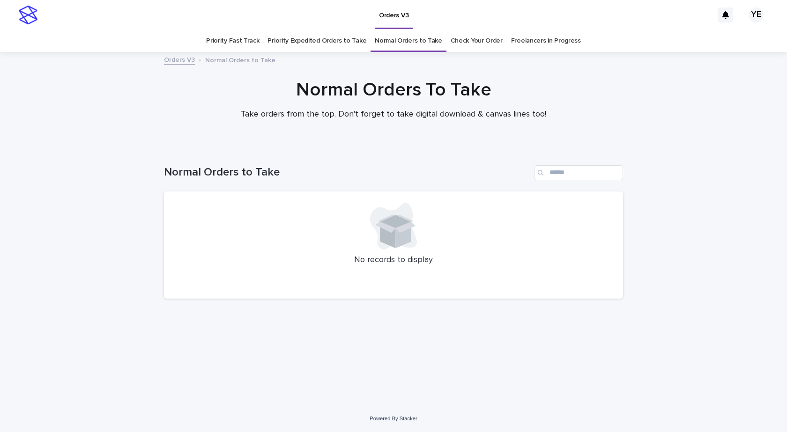
click at [529, 42] on link "Freelancers in Progress" at bounding box center [546, 41] width 70 height 22
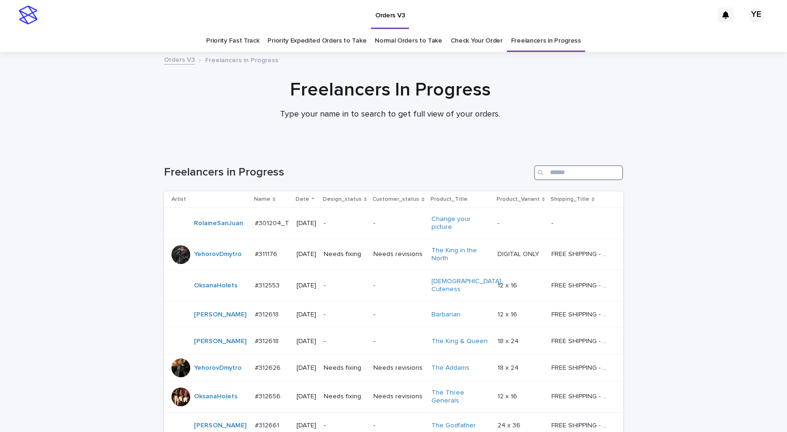
drag, startPoint x: 564, startPoint y: 170, endPoint x: 563, endPoint y: 175, distance: 5.7
click at [561, 171] on input "Search" at bounding box center [578, 172] width 89 height 15
paste input "********"
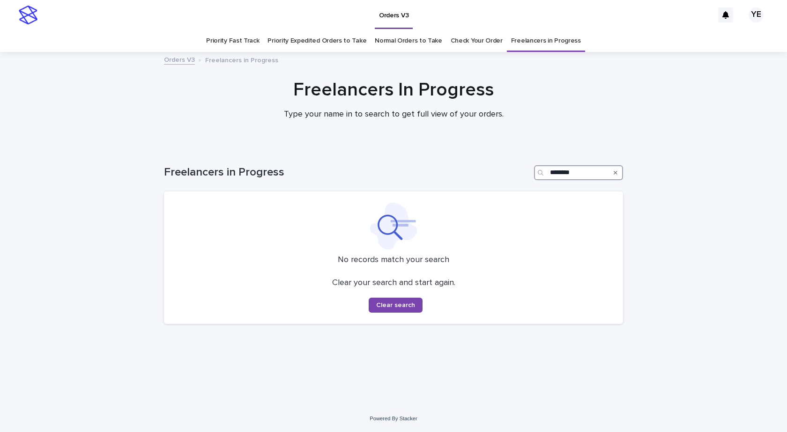
click at [552, 175] on input "********" at bounding box center [578, 172] width 89 height 15
drag, startPoint x: 585, startPoint y: 172, endPoint x: 567, endPoint y: 183, distance: 21.1
click at [567, 183] on div "Freelancers in Progress *******" at bounding box center [393, 169] width 459 height 45
type input "*******"
drag, startPoint x: 585, startPoint y: 171, endPoint x: 501, endPoint y: 167, distance: 83.9
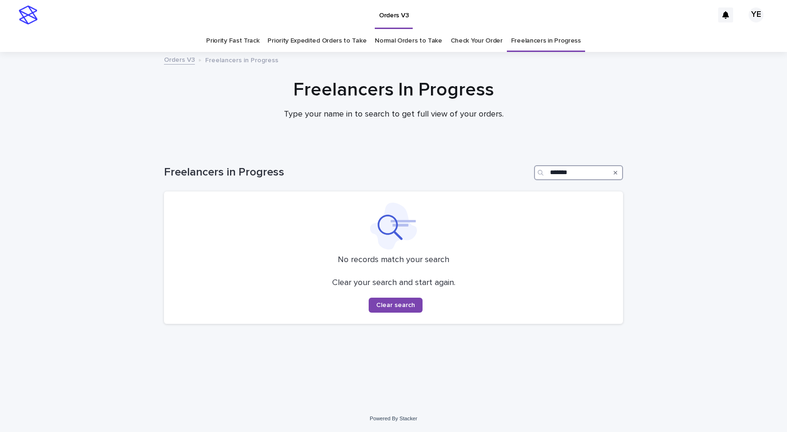
click at [501, 167] on div "Freelancers in Progress *******" at bounding box center [393, 172] width 459 height 15
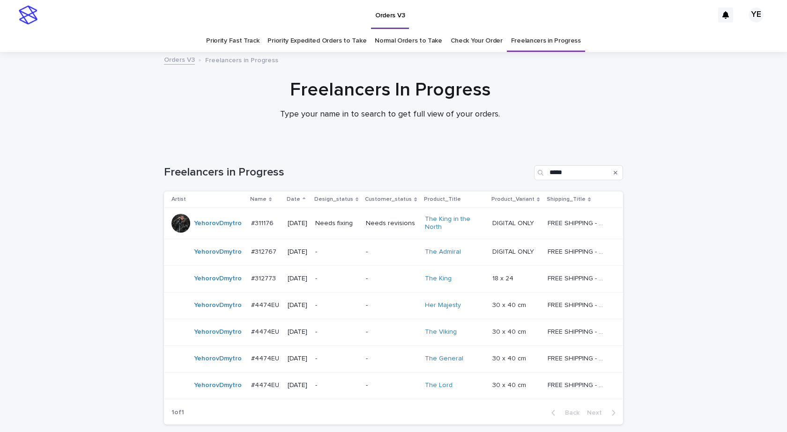
scroll to position [74, 0]
